Goal: Navigation & Orientation: Find specific page/section

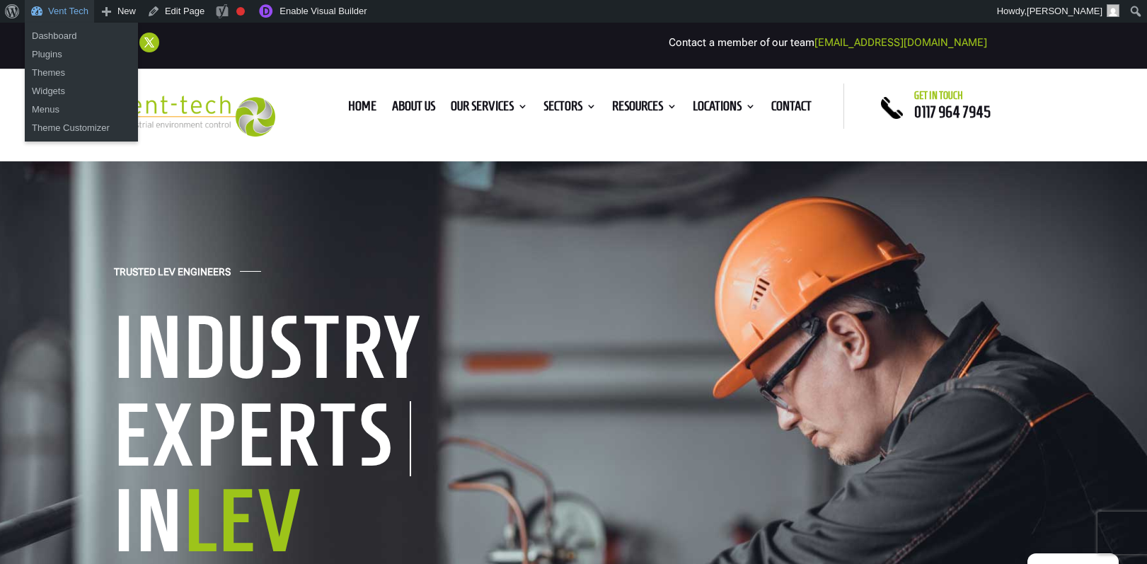
click at [63, 11] on link "Vent Tech" at bounding box center [59, 11] width 69 height 23
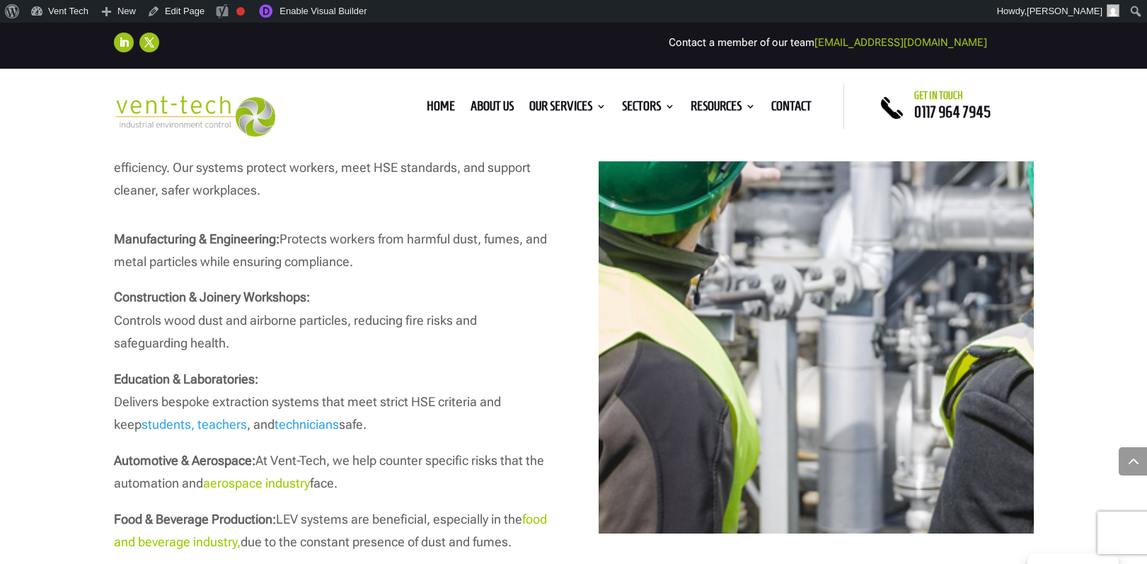
scroll to position [2517, 0]
